Goal: Transaction & Acquisition: Purchase product/service

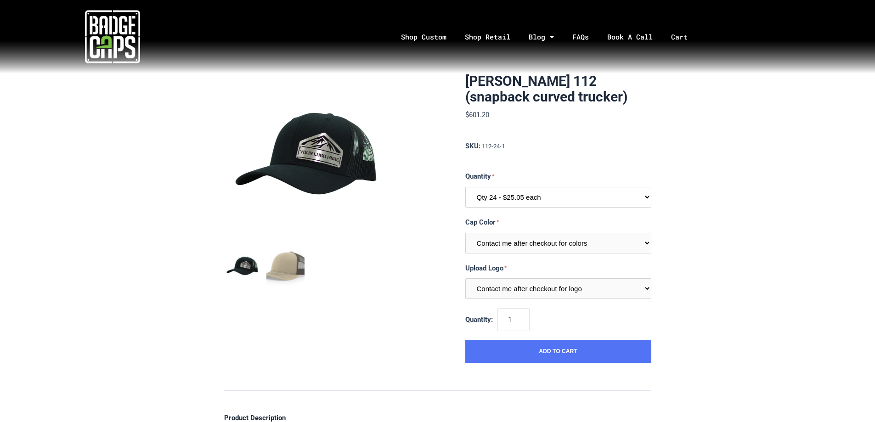
click at [530, 200] on select "Qty 24 - $25.05 each Qty 48 - $24.24 each Qty 96 - $22.62 each" at bounding box center [558, 197] width 186 height 21
click at [465, 187] on select "Qty 24 - $25.05 each Qty 48 - $24.24 each Qty 96 - $22.62 each" at bounding box center [558, 197] width 186 height 21
click at [525, 199] on select "Qty 24 - $25.05 each Qty 48 - $24.24 each Qty 96 - $22.62 each" at bounding box center [558, 197] width 186 height 21
select select "198"
click at [465, 187] on select "Qty 24 - $25.05 each Qty 48 - $24.24 each Qty 96 - $22.62 each" at bounding box center [558, 197] width 186 height 21
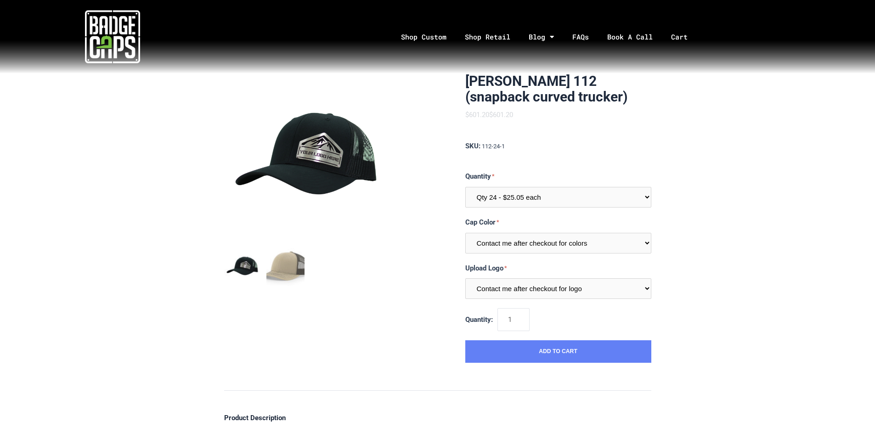
click at [566, 353] on button "Add to Cart" at bounding box center [558, 351] width 186 height 23
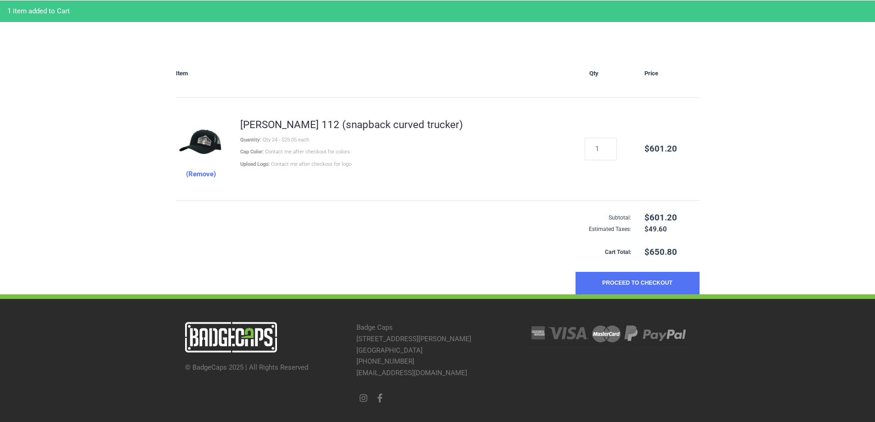
scroll to position [133, 0]
